Goal: Information Seeking & Learning: Find specific page/section

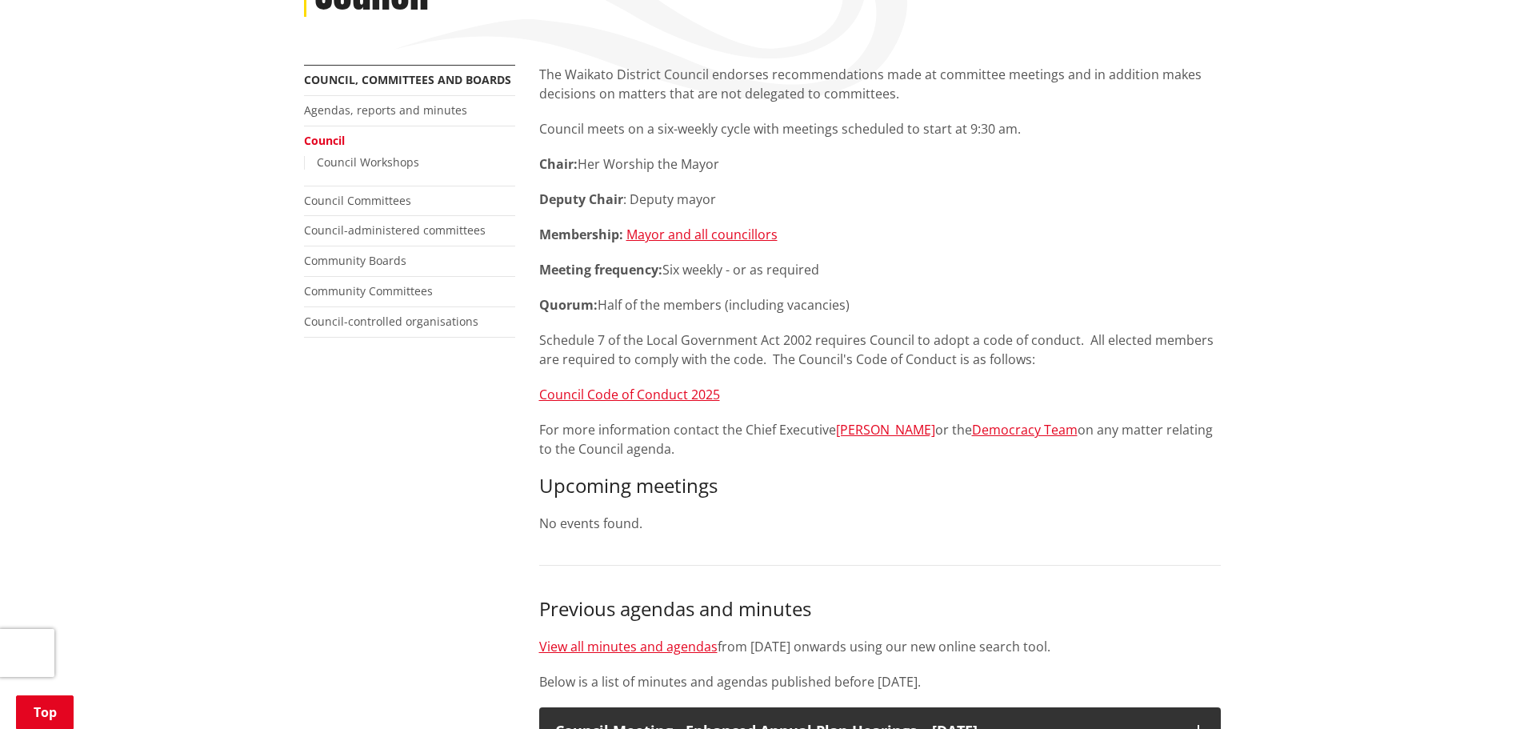
scroll to position [320, 0]
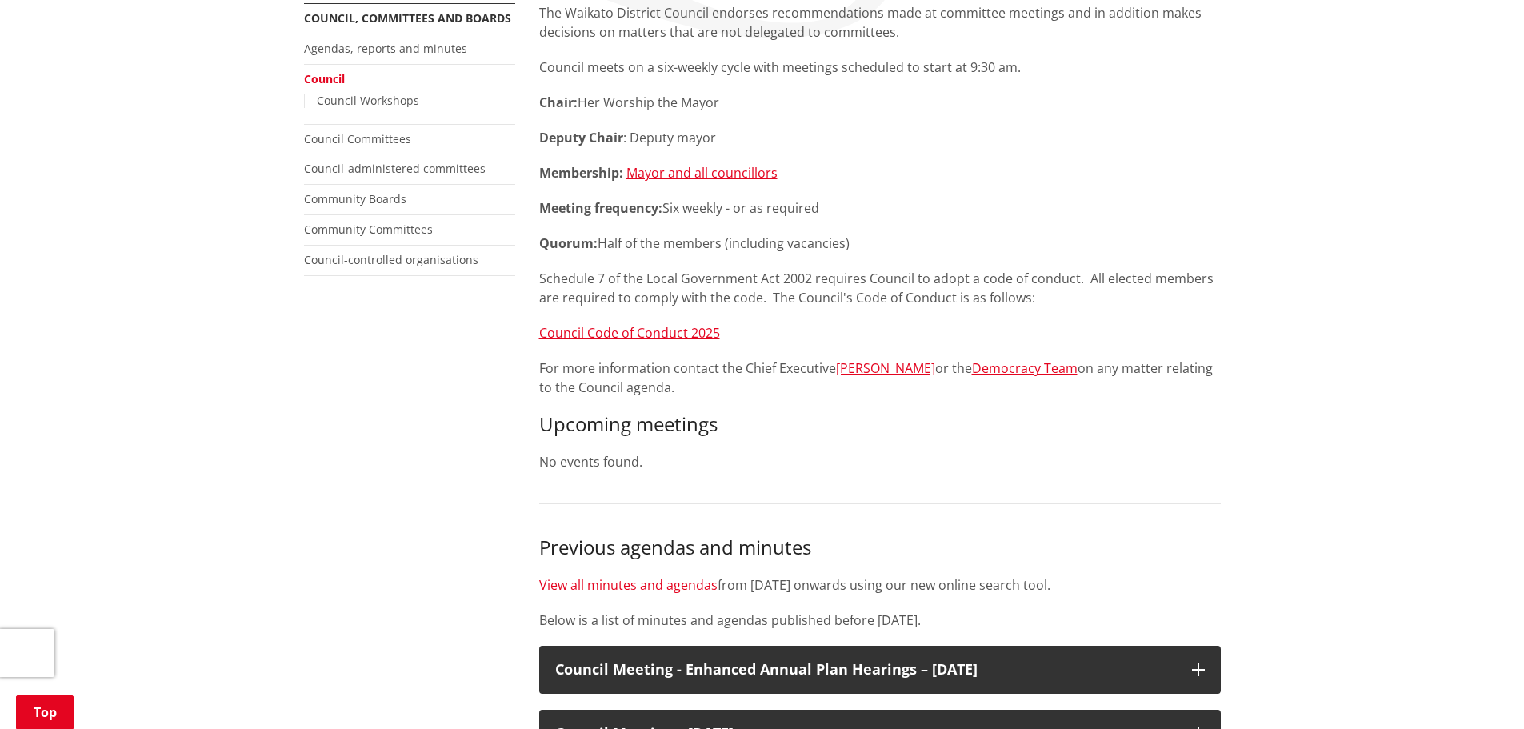
click at [640, 584] on link "View all minutes and agendas" at bounding box center [628, 585] width 178 height 18
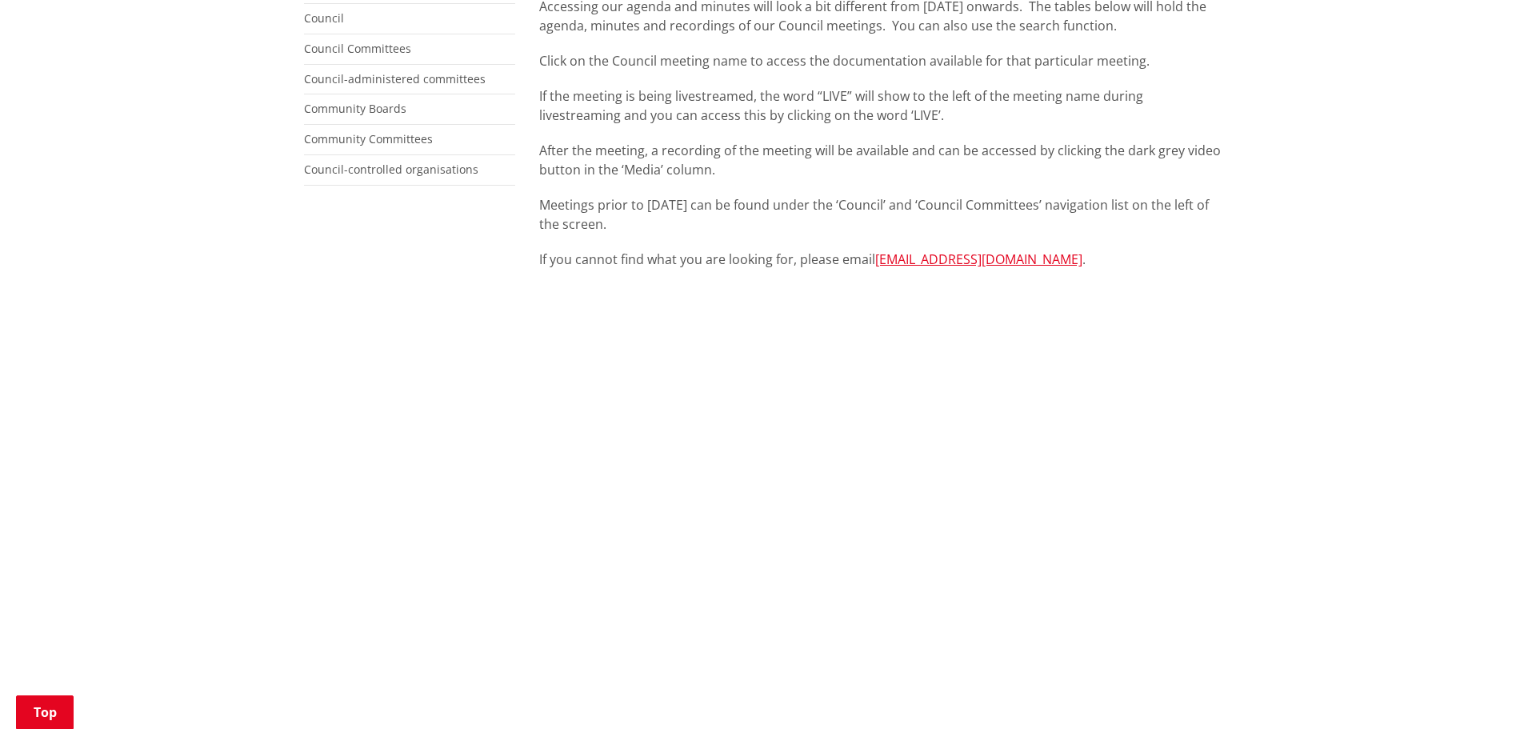
scroll to position [400, 0]
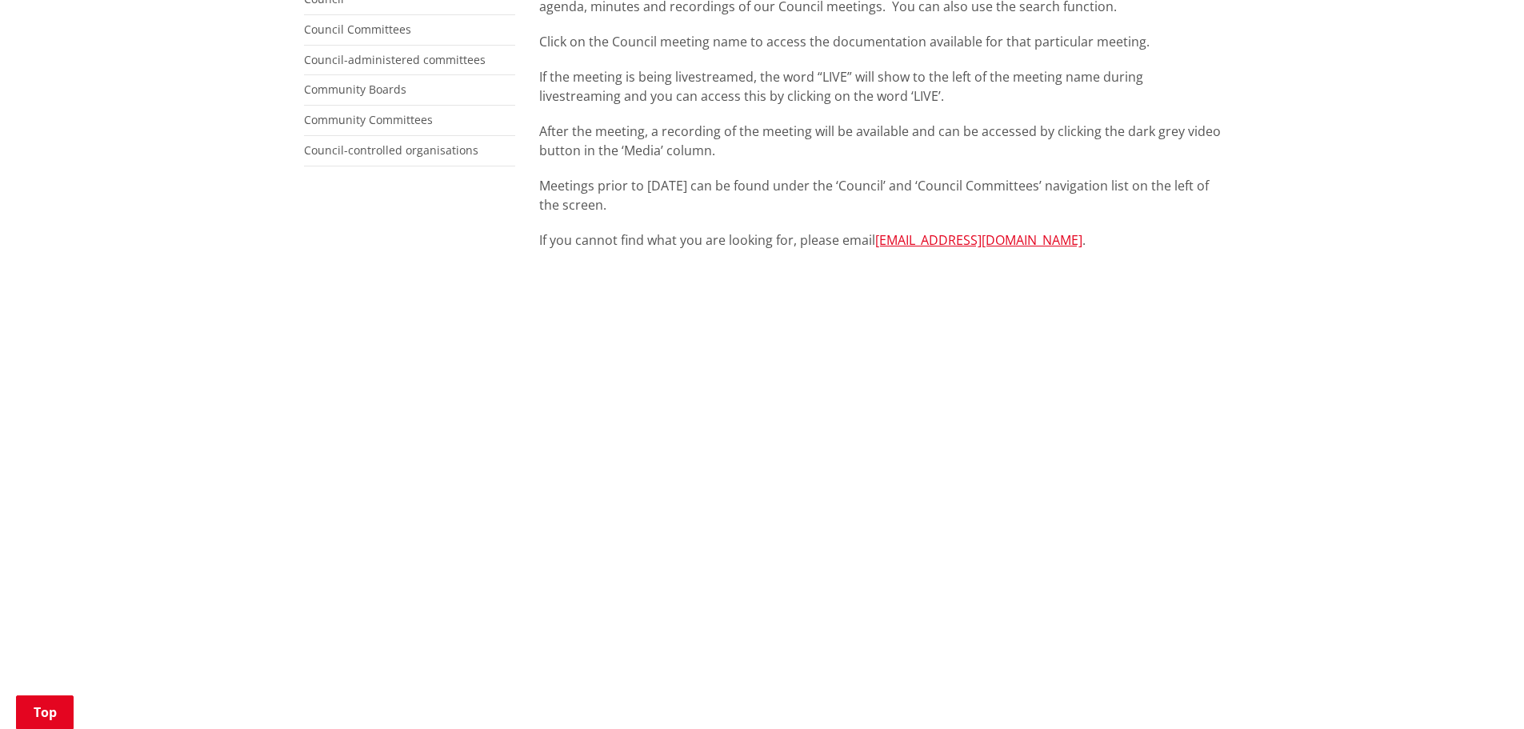
click at [557, 186] on p "Meetings prior to [DATE] can be found under the ‘Council’ and ‘Council Committe…" at bounding box center [879, 195] width 681 height 38
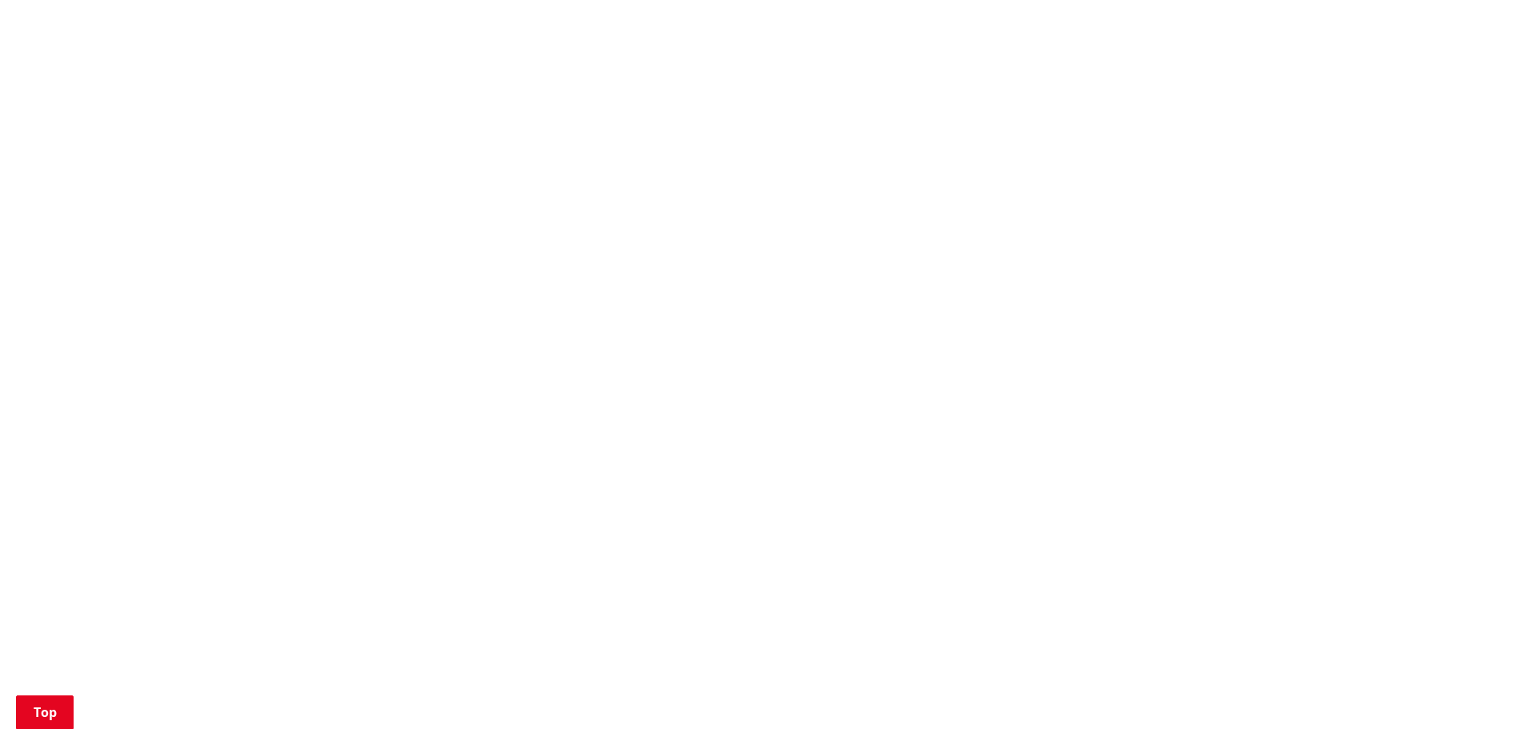
scroll to position [1280, 0]
click at [404, 501] on div "More from this section Council, committees and boards Agendas, reports and minu…" at bounding box center [762, 17] width 940 height 1947
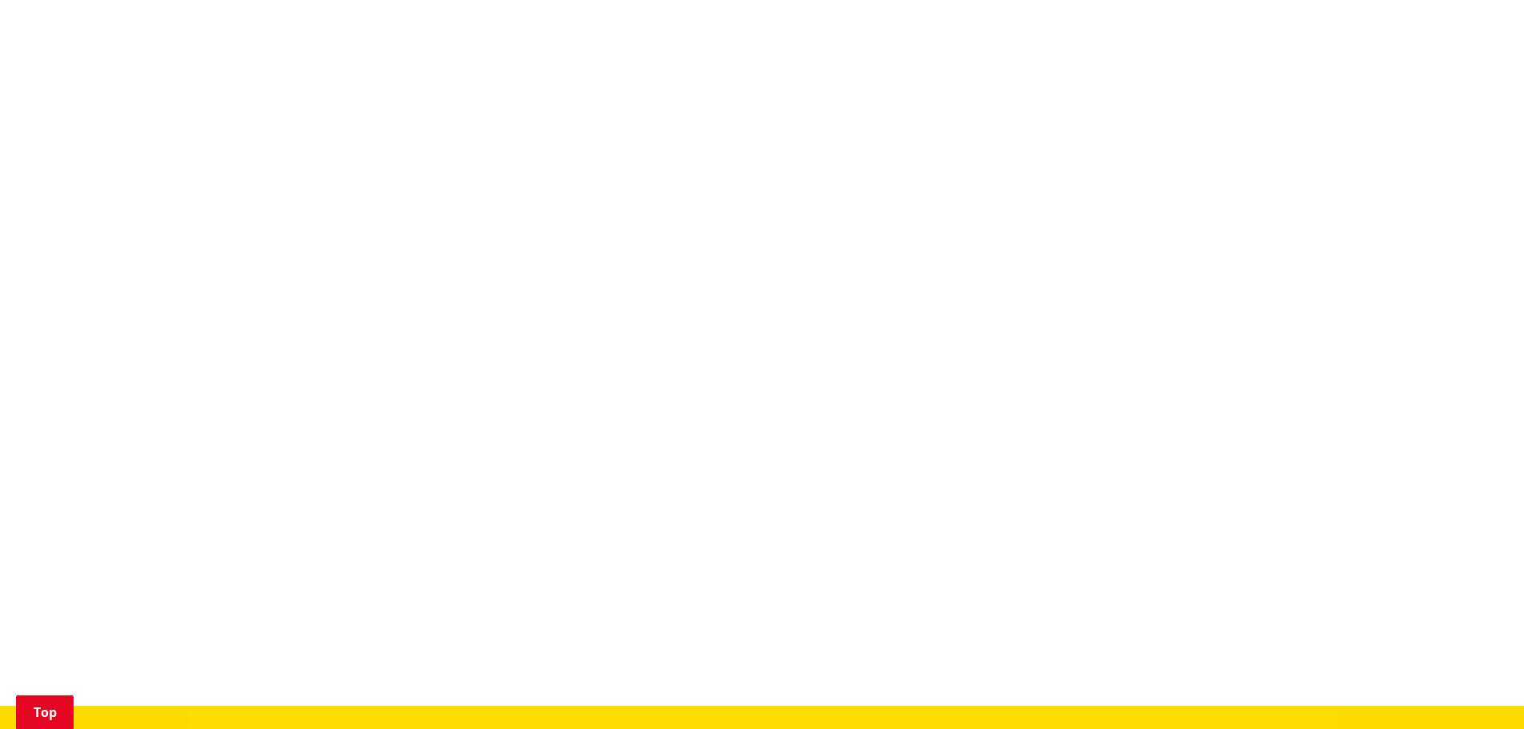
scroll to position [1679, 0]
